Goal: Check status: Check status

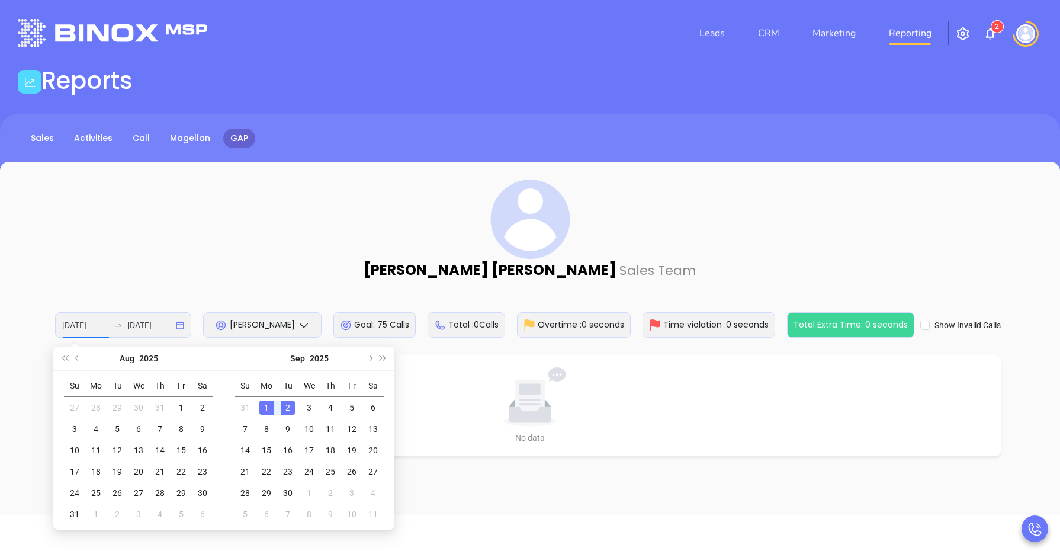
type input "[DATE]"
click at [290, 410] on div "2" at bounding box center [288, 407] width 14 height 14
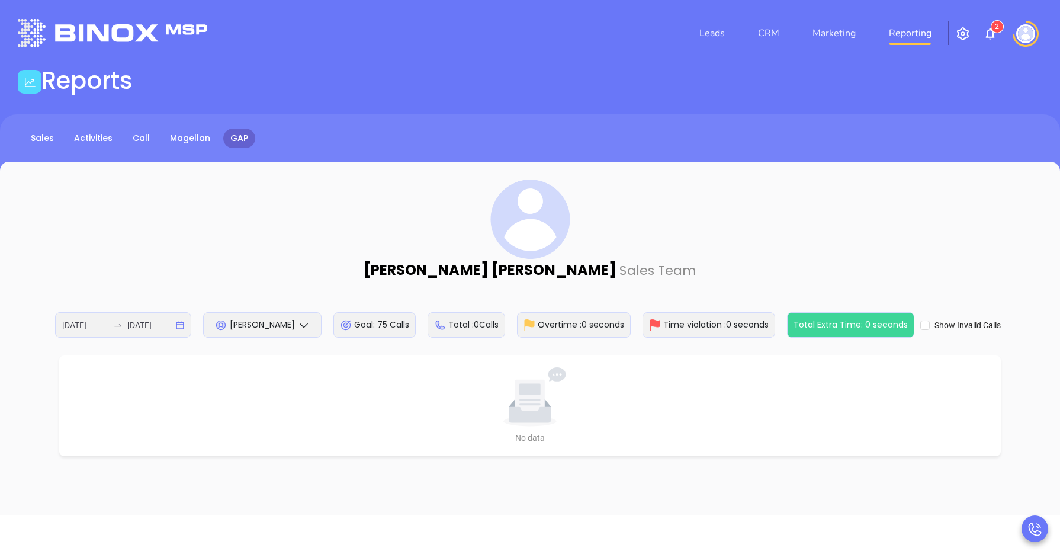
drag, startPoint x: 290, startPoint y: 410, endPoint x: 232, endPoint y: 324, distance: 104.0
click at [232, 324] on span "[PERSON_NAME]" at bounding box center [262, 325] width 65 height 12
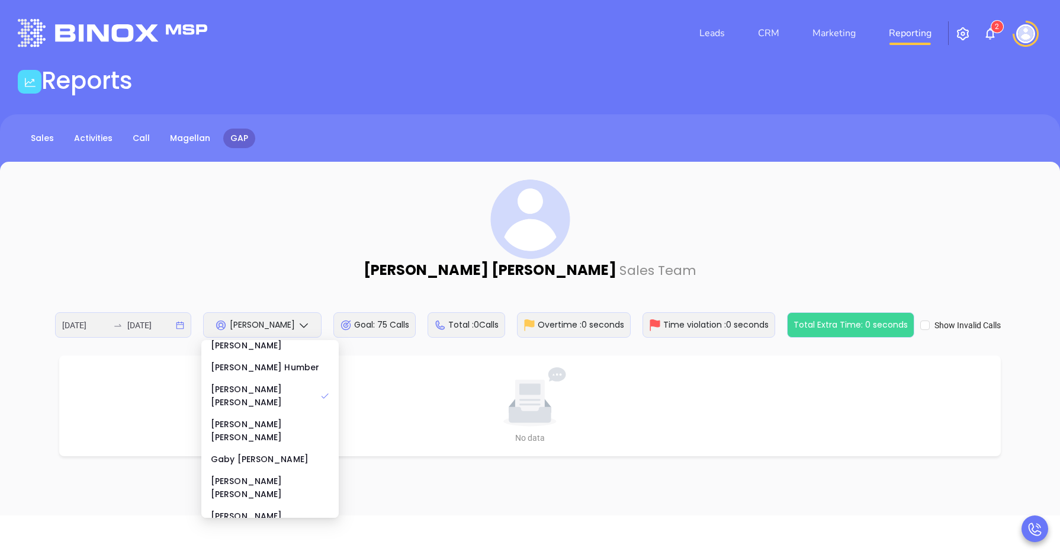
scroll to position [148, 0]
click at [246, 489] on div "[PERSON_NAME]" at bounding box center [270, 495] width 118 height 13
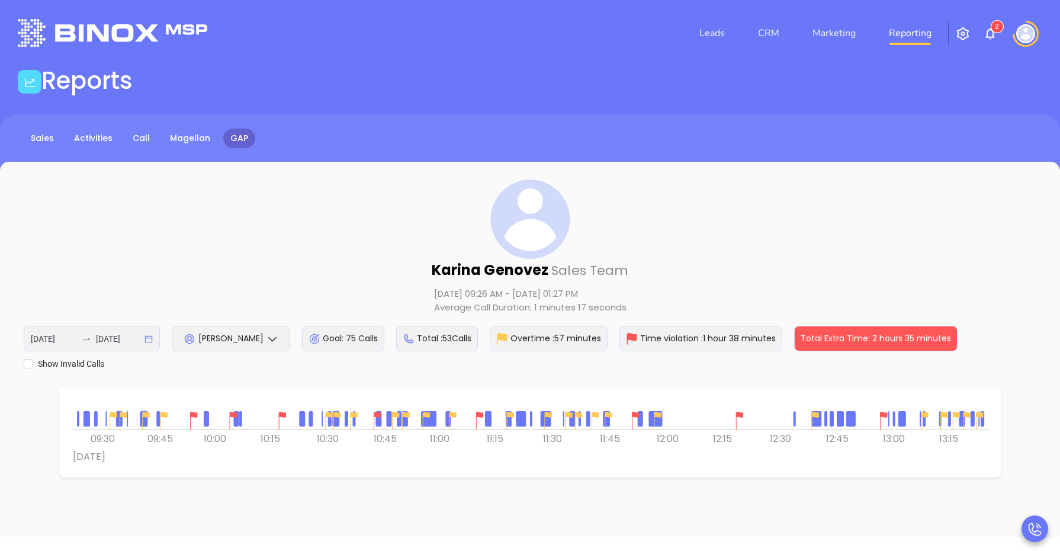
click at [738, 415] on img at bounding box center [740, 421] width 18 height 18
click at [234, 336] on span "[PERSON_NAME]" at bounding box center [230, 338] width 65 height 12
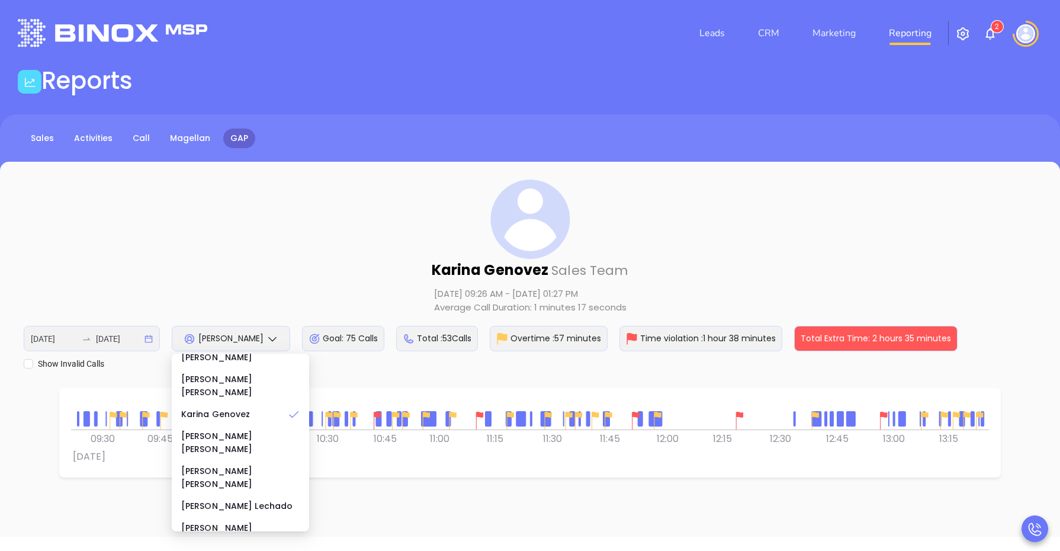
scroll to position [243, 0]
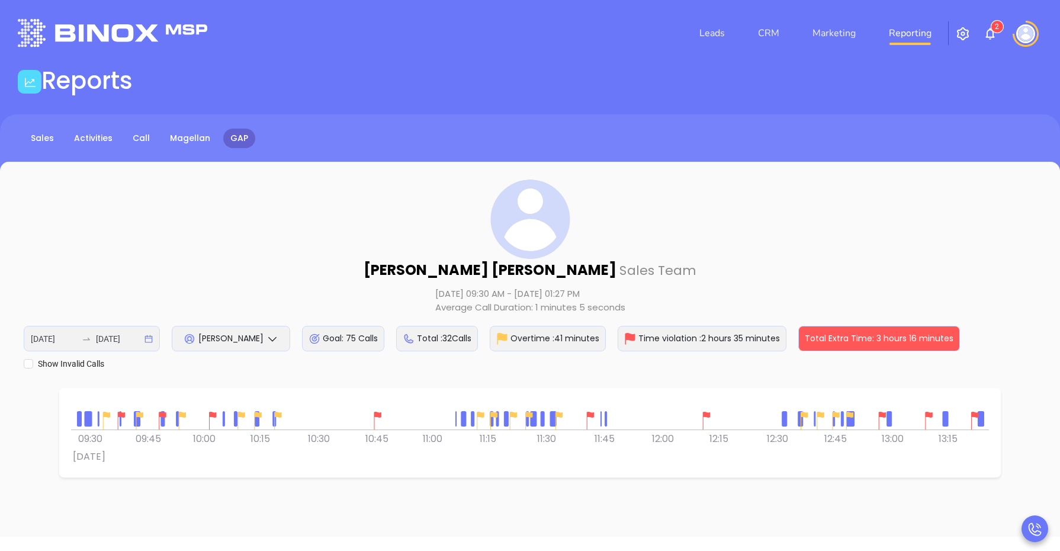
click at [377, 412] on img at bounding box center [378, 421] width 18 height 18
click at [709, 413] on img at bounding box center [707, 421] width 18 height 18
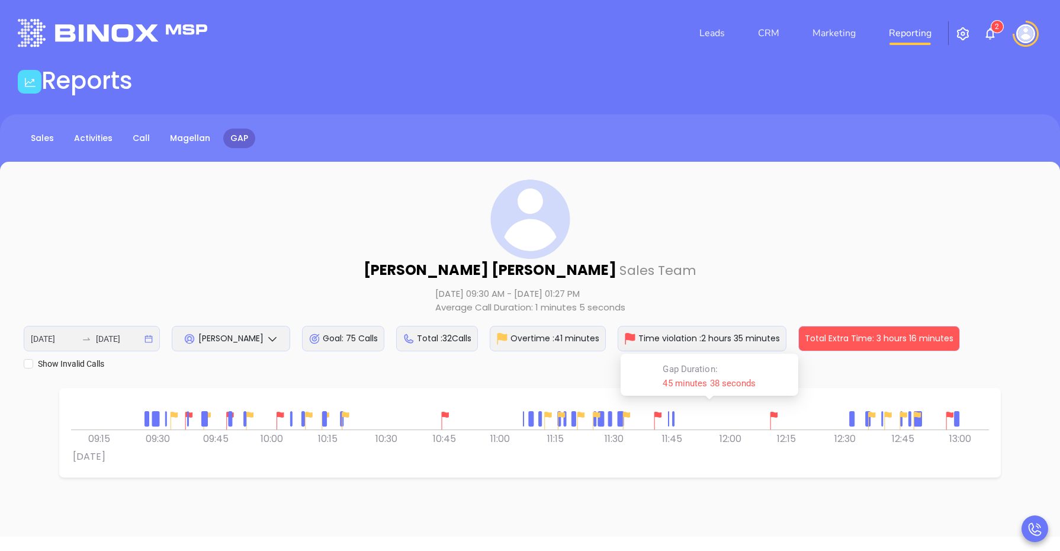
click at [948, 416] on img at bounding box center [950, 421] width 18 height 18
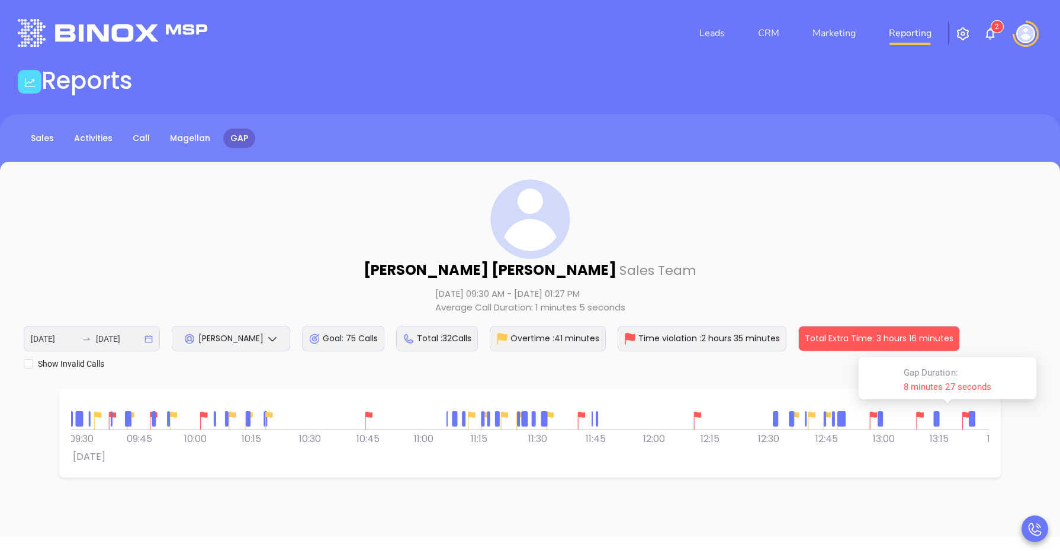
click at [222, 406] on div at bounding box center [530, 415] width 918 height 30
